Goal: Information Seeking & Learning: Learn about a topic

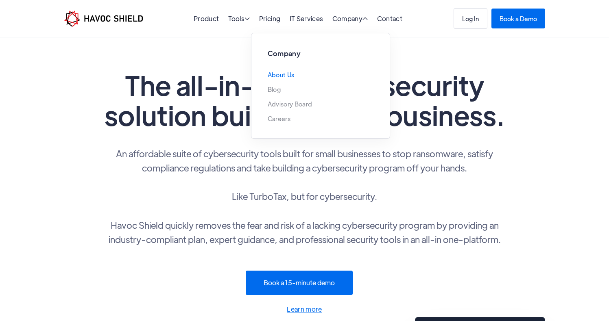
click at [286, 73] on link "About Us" at bounding box center [281, 75] width 27 height 7
